Goal: Find specific page/section: Find specific page/section

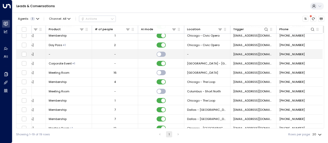
scroll to position [81, 263]
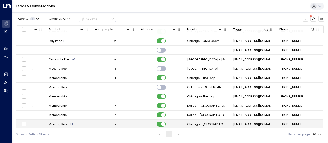
drag, startPoint x: 183, startPoint y: 129, endPoint x: 137, endPoint y: 126, distance: 45.9
click at [137, 126] on div "Lead Name Lead Email Last Interacted Status Company Name Region Product # of pe…" at bounding box center [170, 76] width 308 height 103
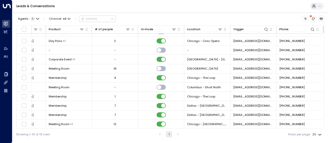
scroll to position [81, 0]
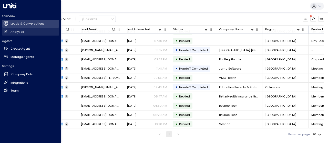
click at [9, 32] on link "Analytics Analytics" at bounding box center [30, 32] width 57 height 8
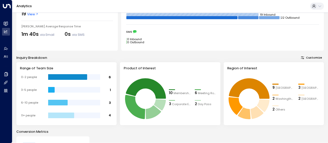
scroll to position [51, 0]
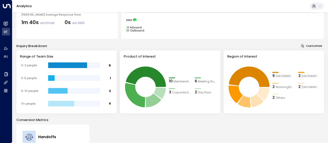
click at [280, 98] on span "Others" at bounding box center [280, 98] width 10 height 4
